Goal: Task Accomplishment & Management: Manage account settings

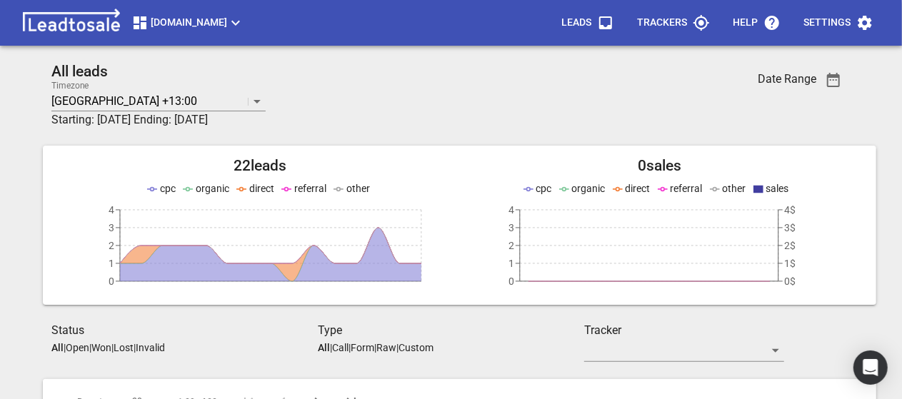
click at [79, 348] on p "Open" at bounding box center [78, 347] width 24 height 11
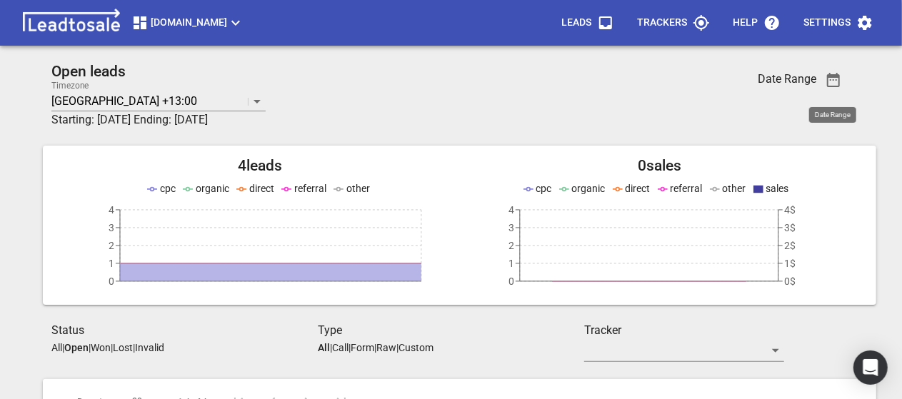
click at [832, 79] on icon "button" at bounding box center [833, 79] width 17 height 17
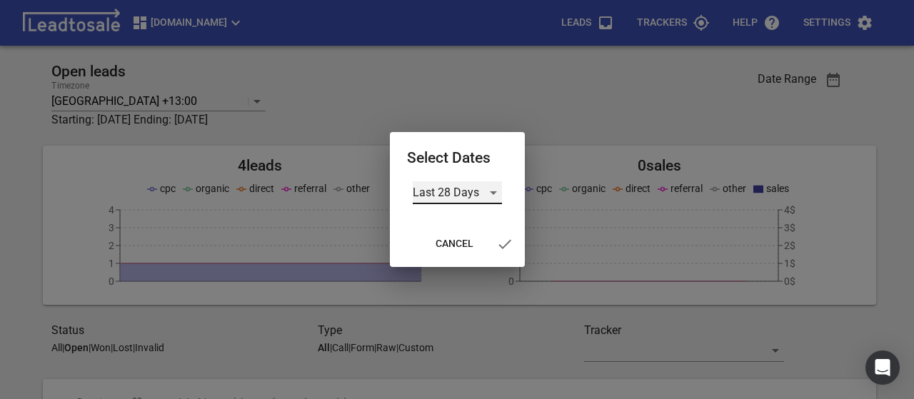
click at [493, 194] on div "Last 28 Days" at bounding box center [457, 192] width 89 height 23
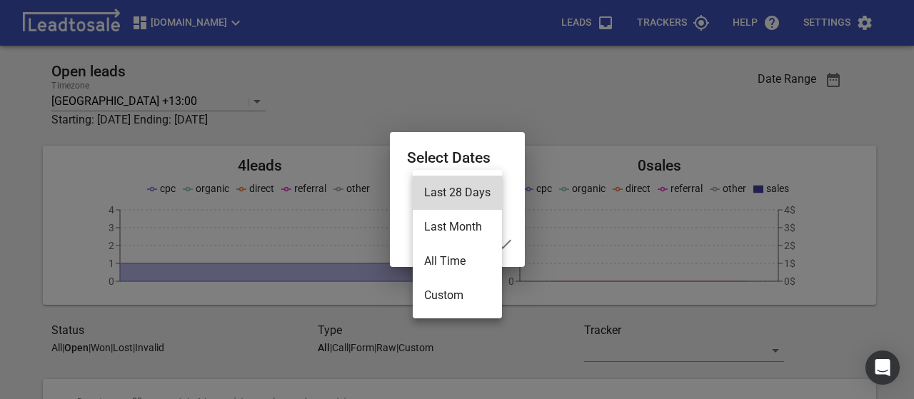
click at [446, 260] on li "All Time" at bounding box center [457, 261] width 89 height 34
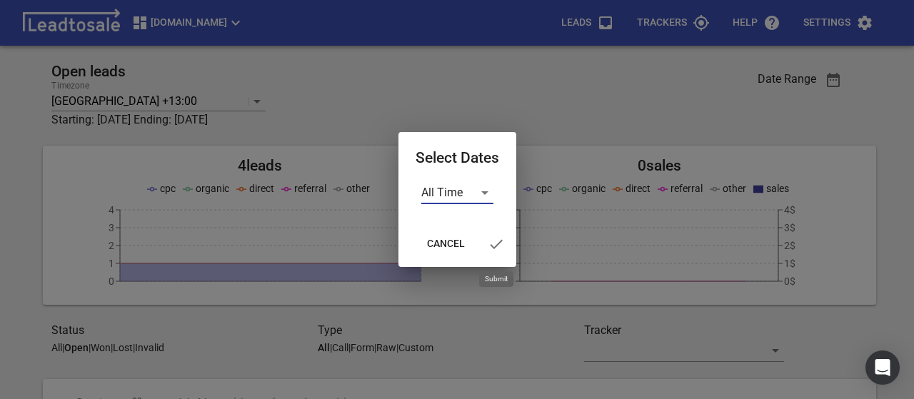
click at [496, 245] on icon "button" at bounding box center [496, 243] width 13 height 9
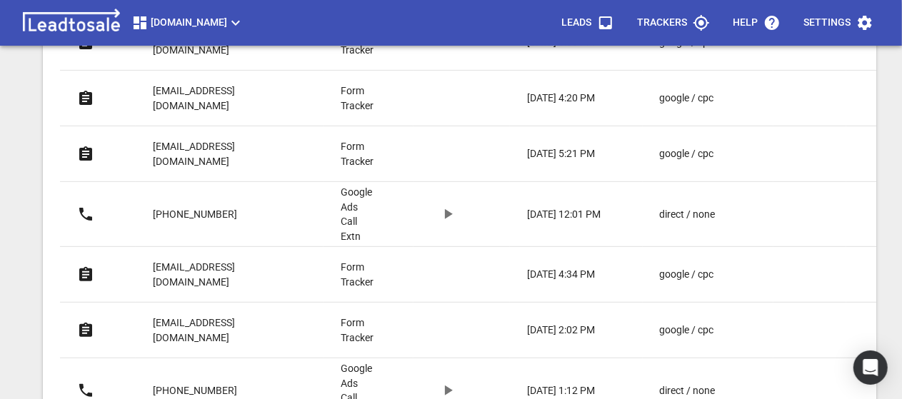
scroll to position [643, 0]
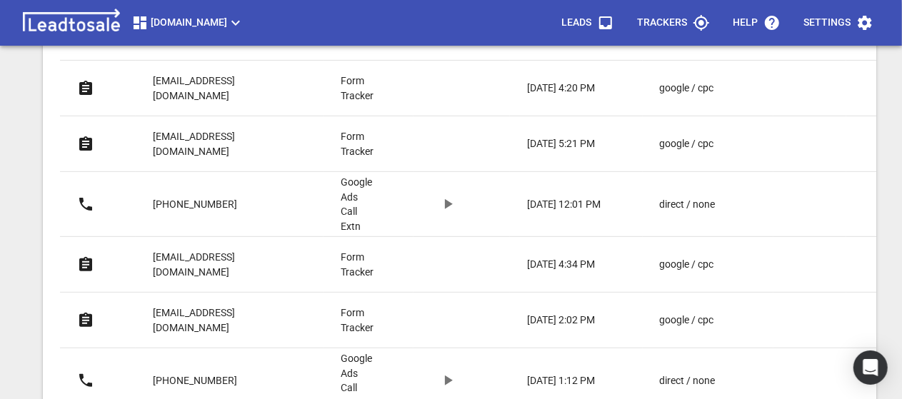
click at [202, 306] on p "monishandclaire@gmail.com" at bounding box center [218, 320] width 131 height 29
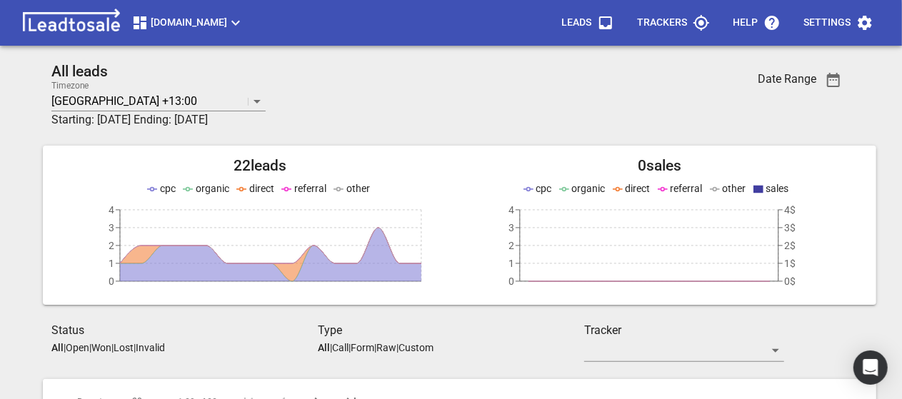
click at [79, 351] on p "Open" at bounding box center [78, 347] width 24 height 11
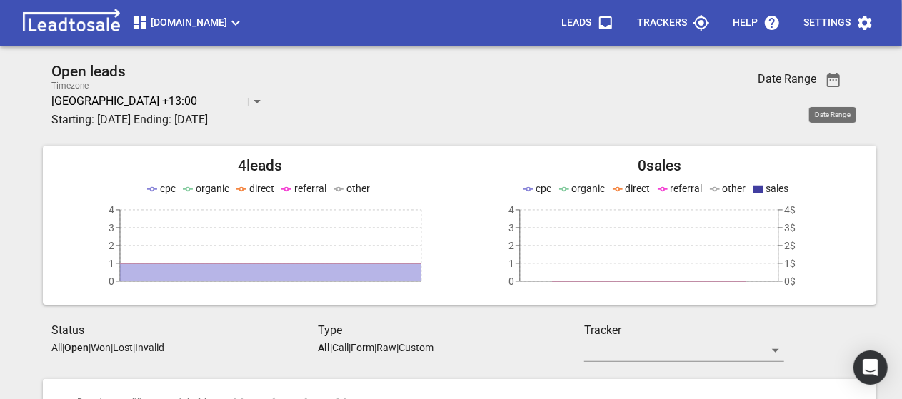
click at [837, 79] on icon "button" at bounding box center [833, 79] width 17 height 17
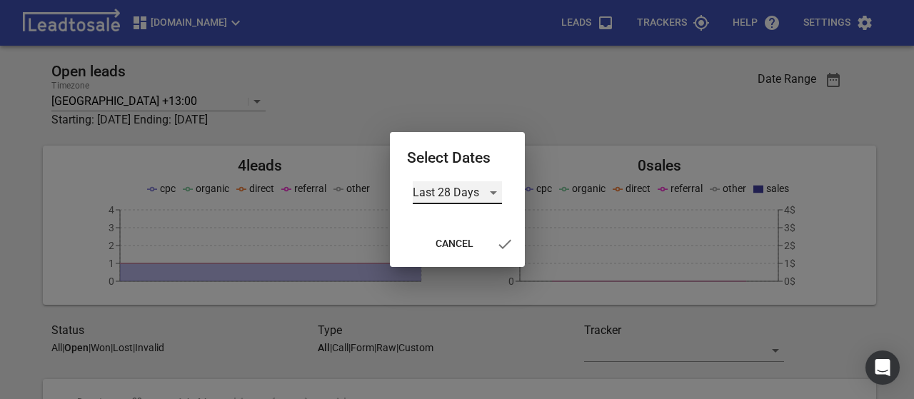
click at [493, 191] on div "Last 28 Days" at bounding box center [457, 192] width 89 height 23
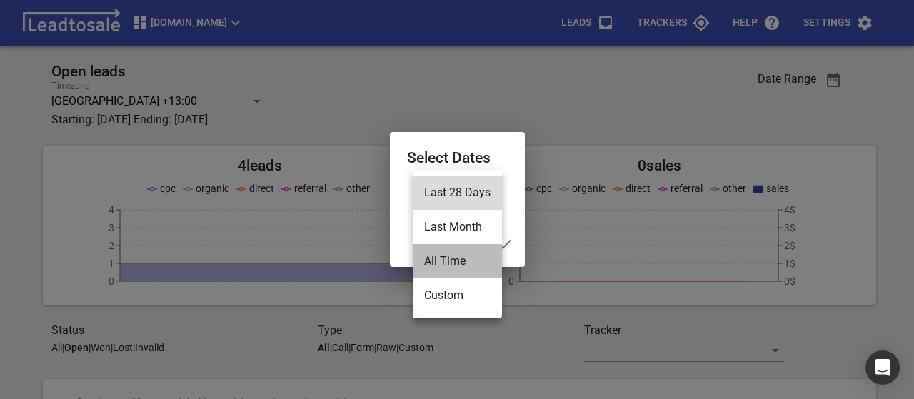
click at [451, 265] on li "All Time" at bounding box center [457, 261] width 89 height 34
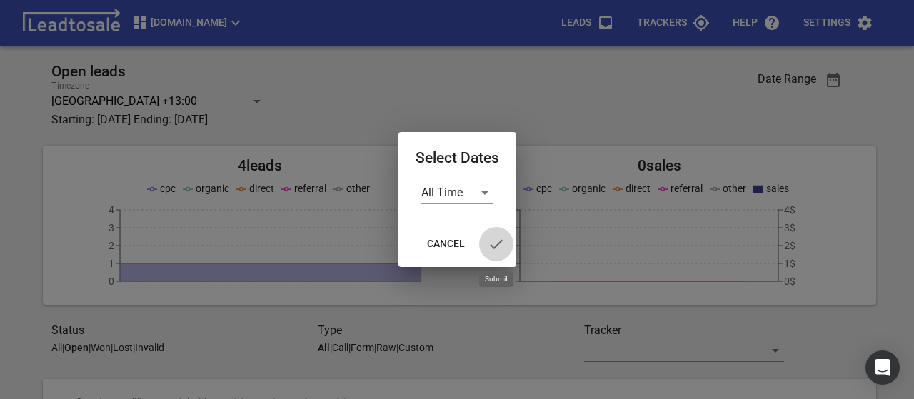
click at [496, 244] on icon "button" at bounding box center [496, 244] width 17 height 17
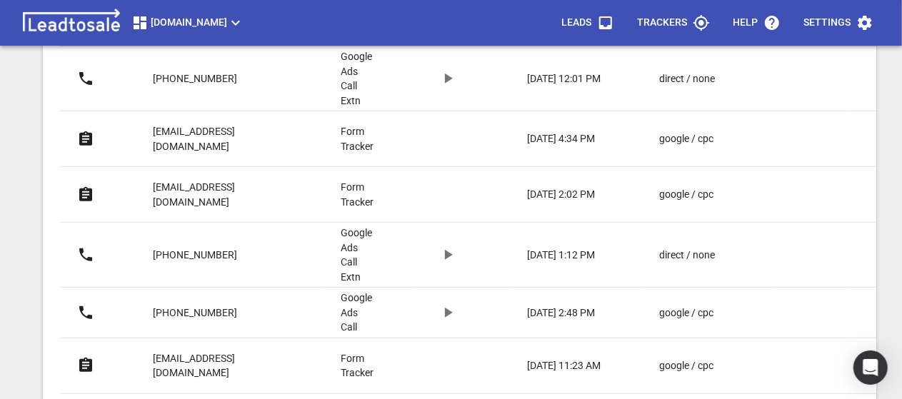
scroll to position [747, 0]
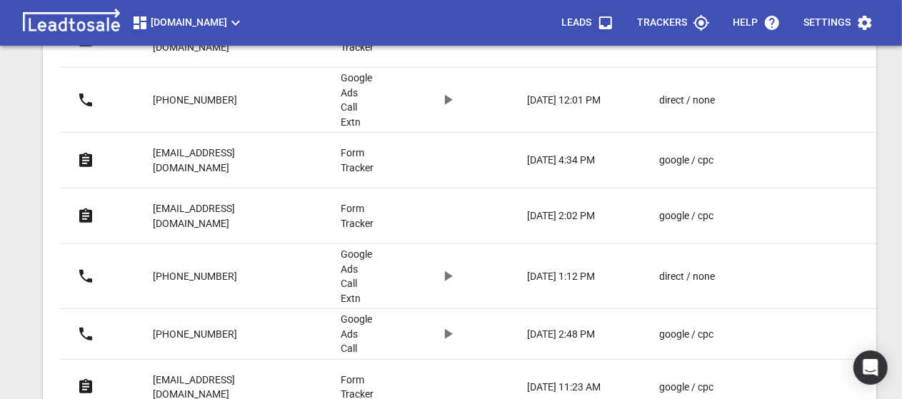
click at [185, 373] on p "treadys@xtra.co.nz" at bounding box center [218, 387] width 131 height 29
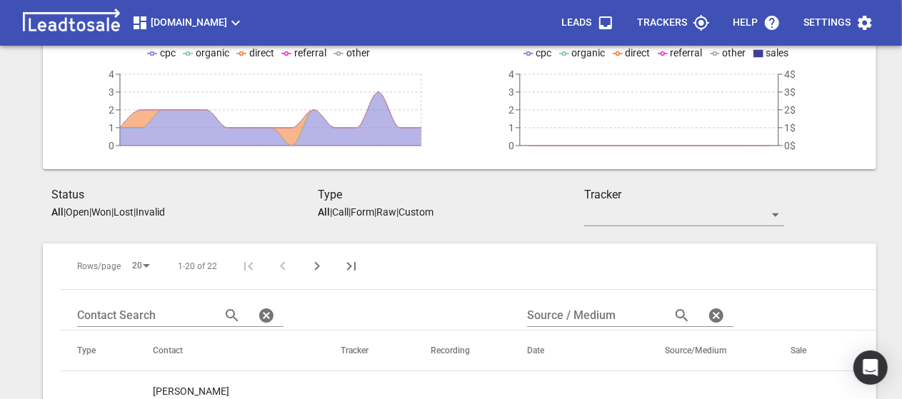
scroll to position [113, 0]
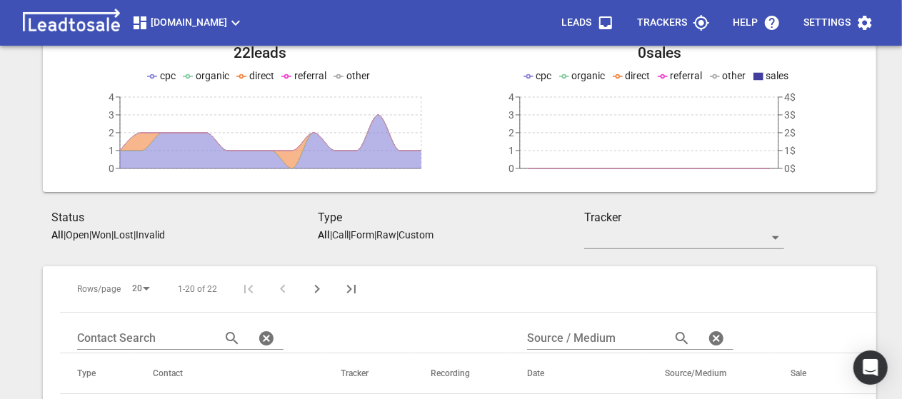
click at [83, 234] on p "Open" at bounding box center [78, 234] width 24 height 11
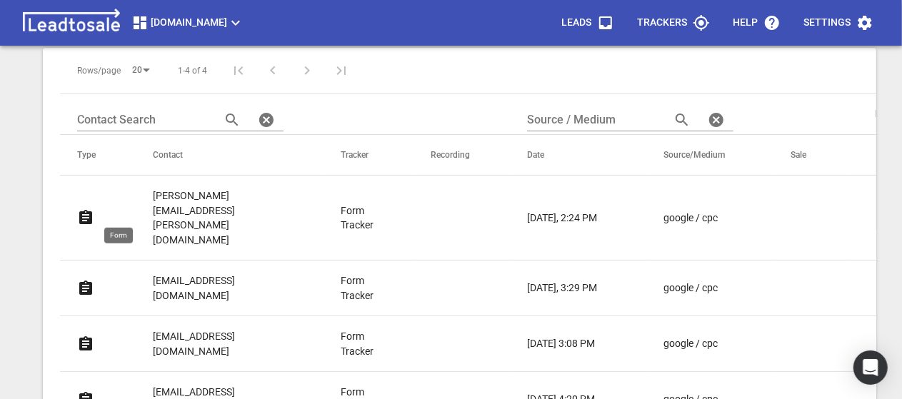
scroll to position [342, 0]
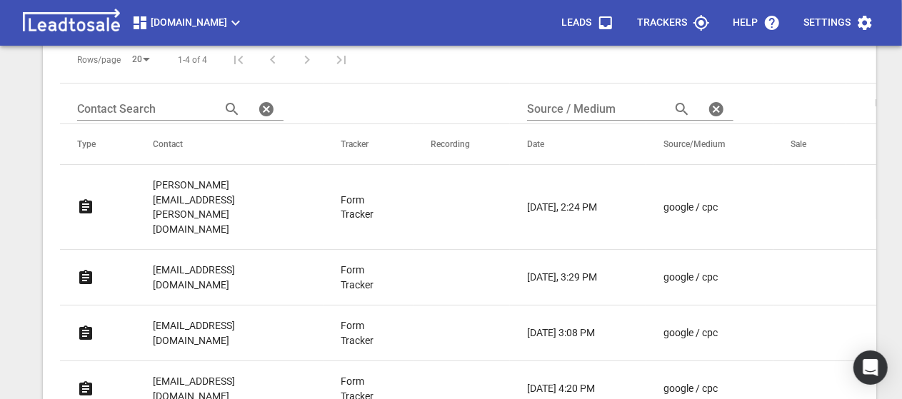
click at [198, 318] on p "[EMAIL_ADDRESS][DOMAIN_NAME]" at bounding box center [218, 332] width 131 height 29
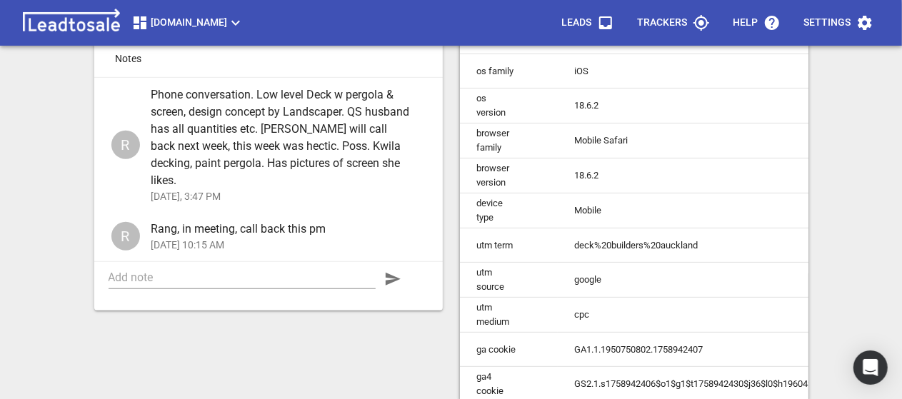
scroll to position [418, 0]
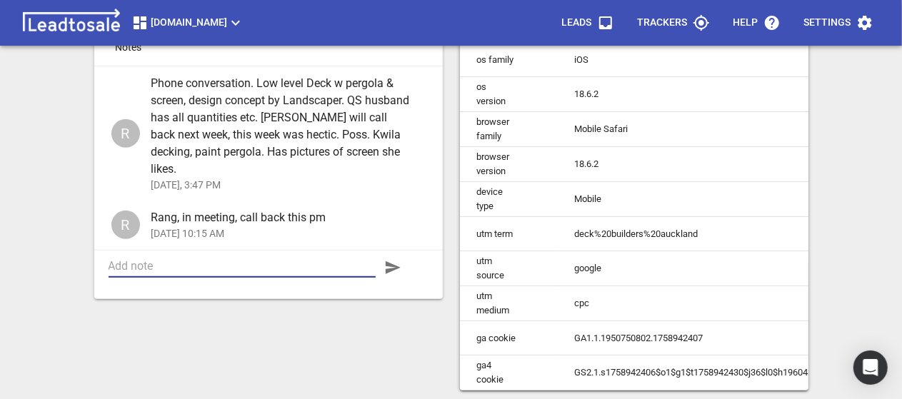
click at [169, 259] on textarea at bounding box center [242, 266] width 267 height 14
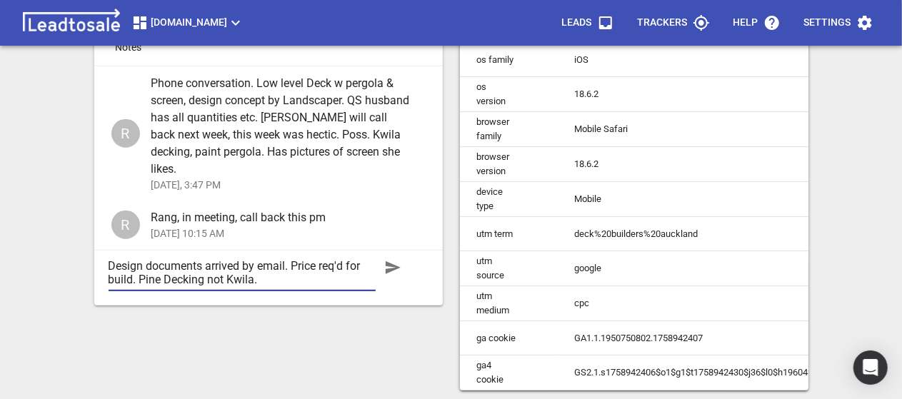
type textarea "Design documents arrived by email. Price req'd for build. Pine Decking not Kwil…"
click at [393, 259] on icon "button" at bounding box center [392, 267] width 17 height 17
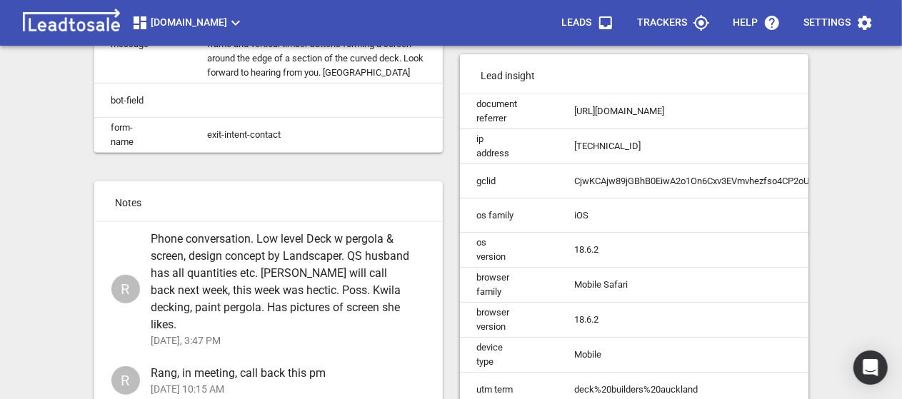
scroll to position [0, 0]
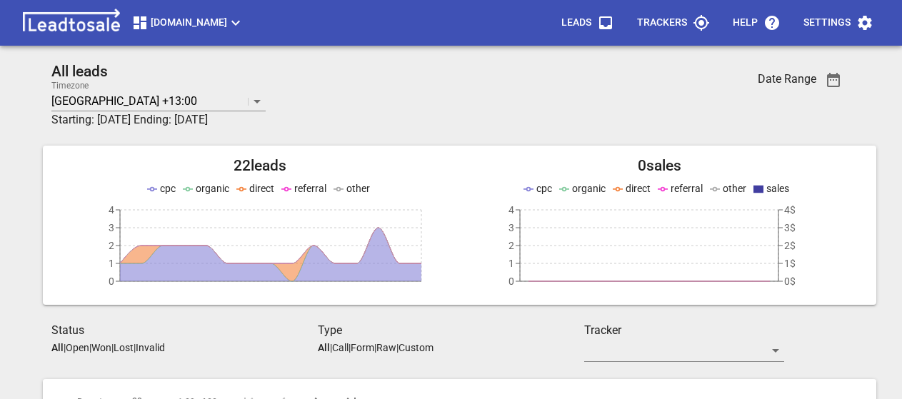
scroll to position [342, 0]
